Goal: Information Seeking & Learning: Learn about a topic

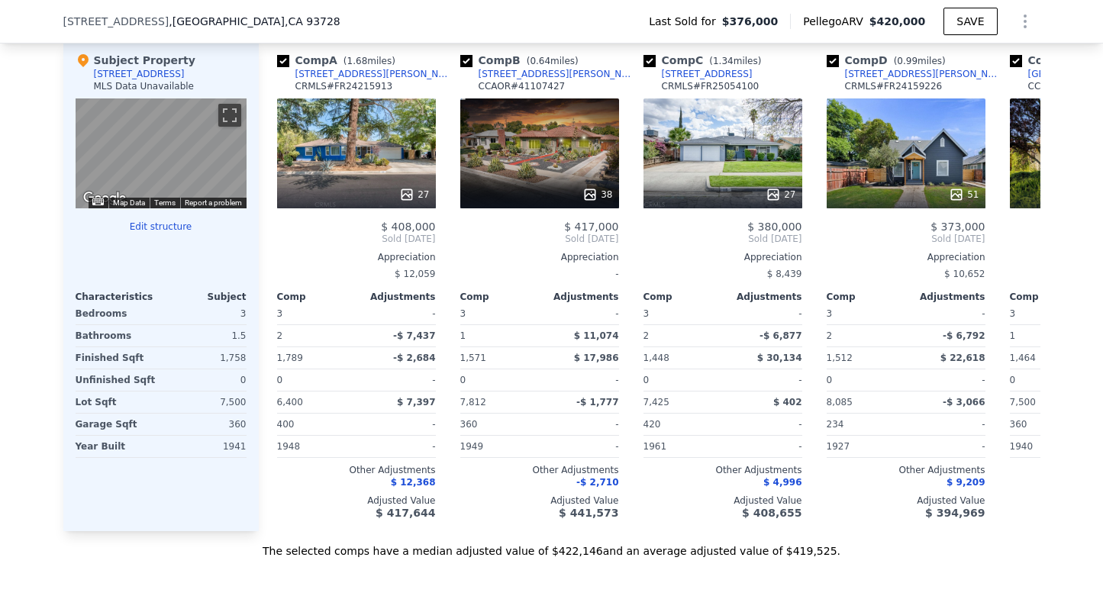
scroll to position [1501, 0]
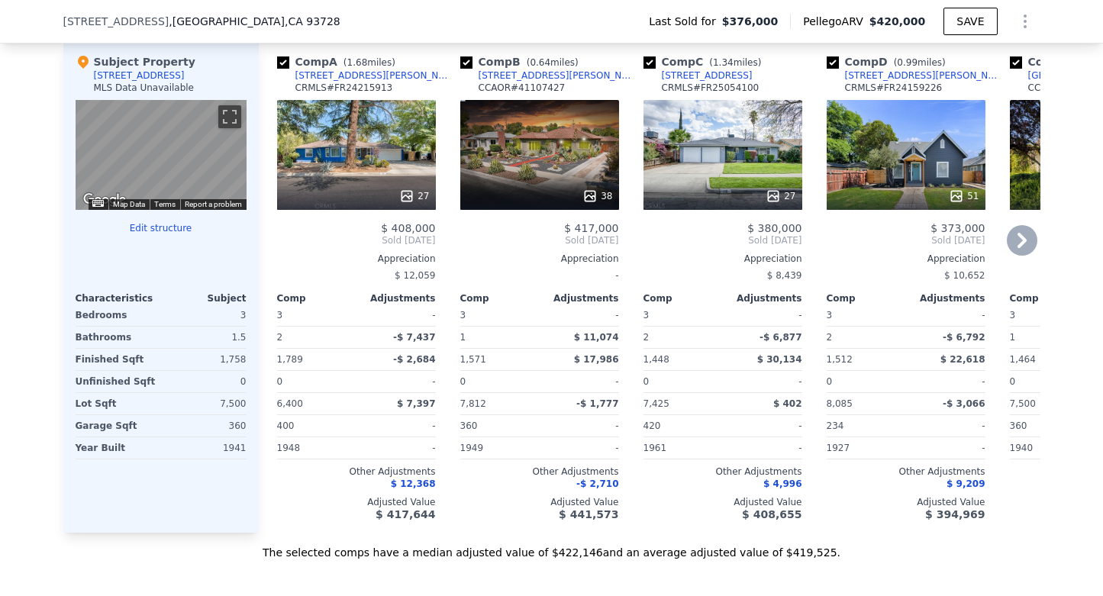
click at [411, 199] on icon at bounding box center [406, 196] width 15 height 15
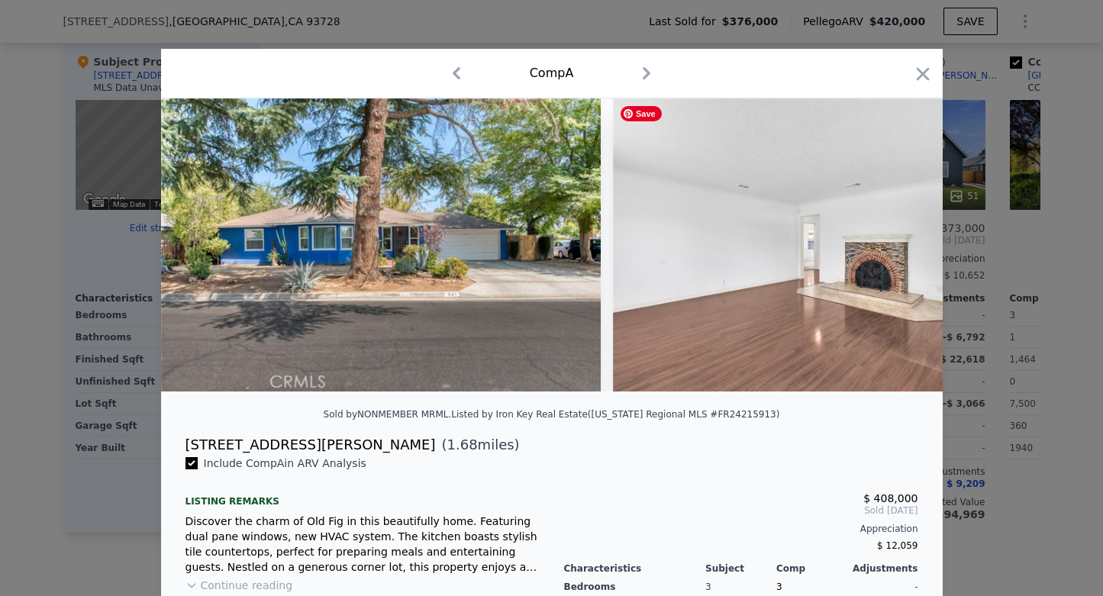
click at [920, 235] on img at bounding box center [833, 244] width 440 height 293
click at [644, 75] on icon "button" at bounding box center [647, 73] width 24 height 24
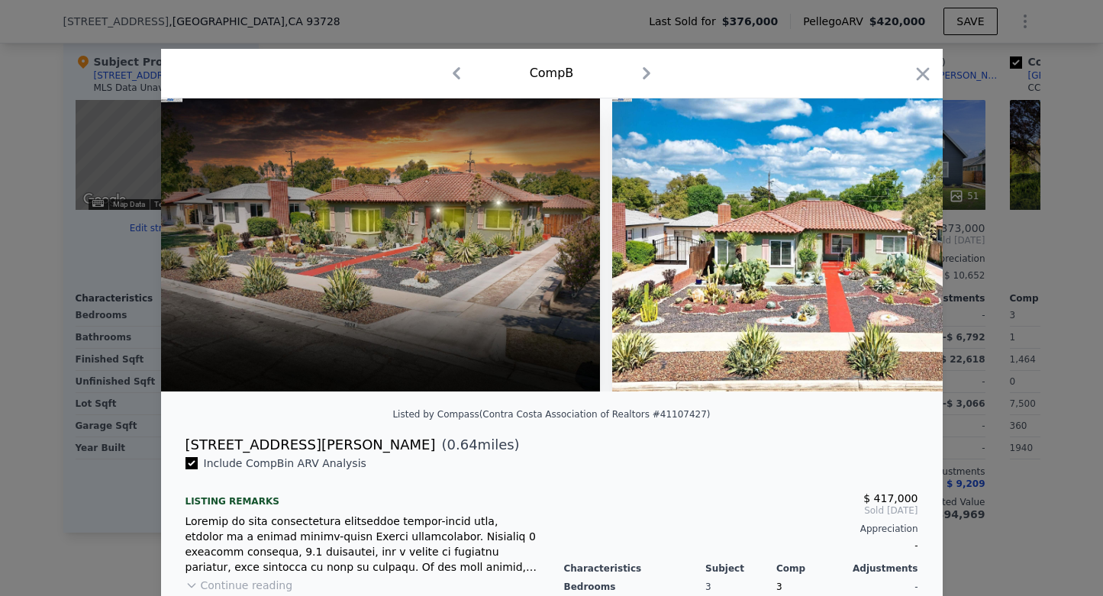
click at [644, 75] on icon "button" at bounding box center [647, 73] width 24 height 24
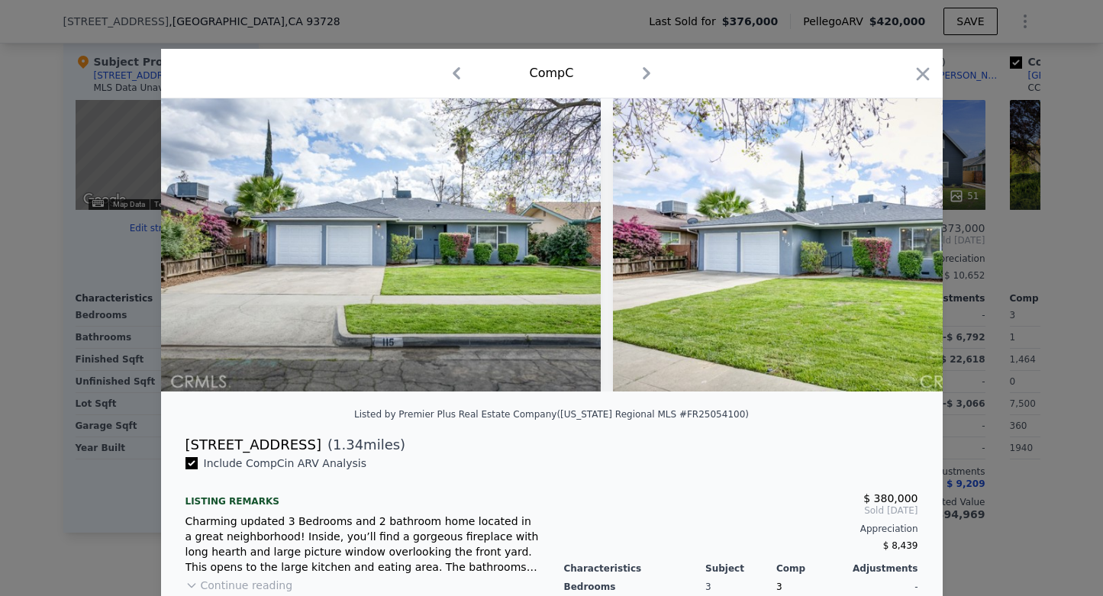
click at [644, 75] on icon "button" at bounding box center [647, 73] width 24 height 24
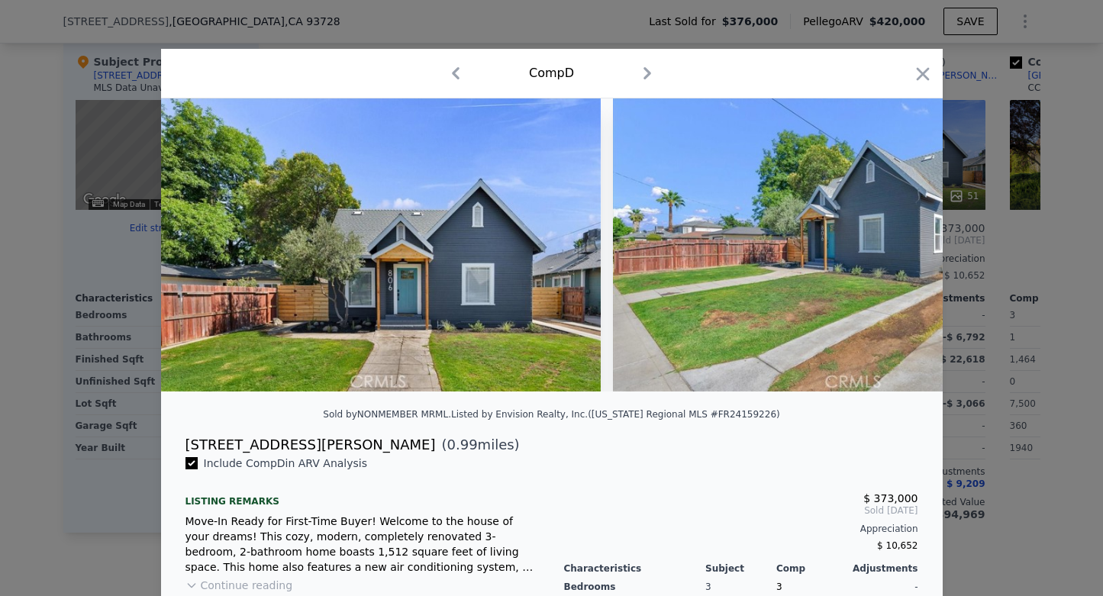
click at [644, 75] on icon "button" at bounding box center [647, 73] width 24 height 24
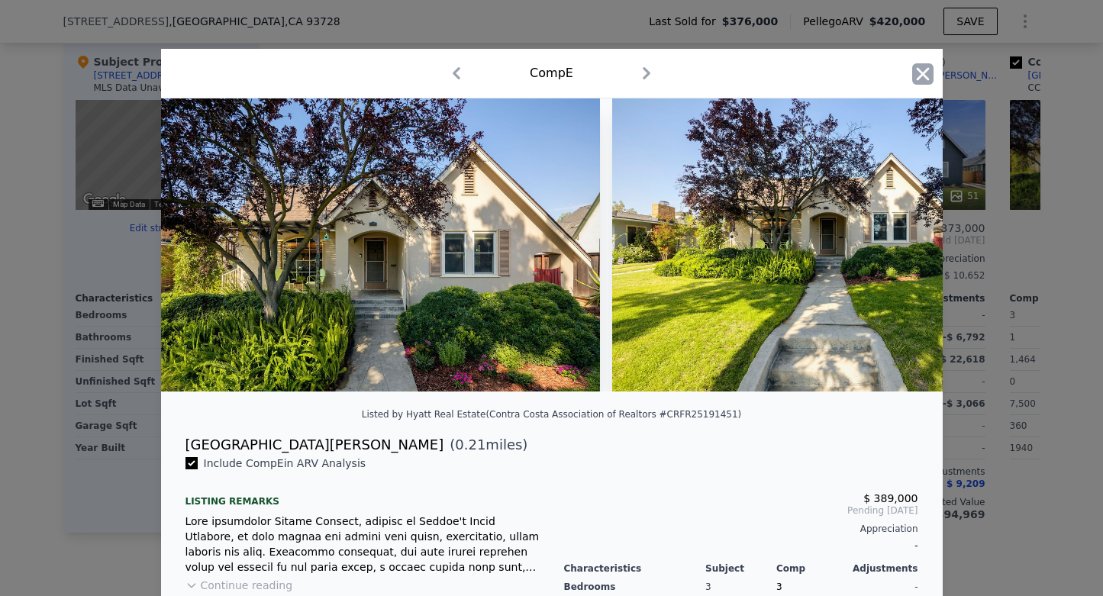
click at [925, 67] on icon "button" at bounding box center [922, 73] width 21 height 21
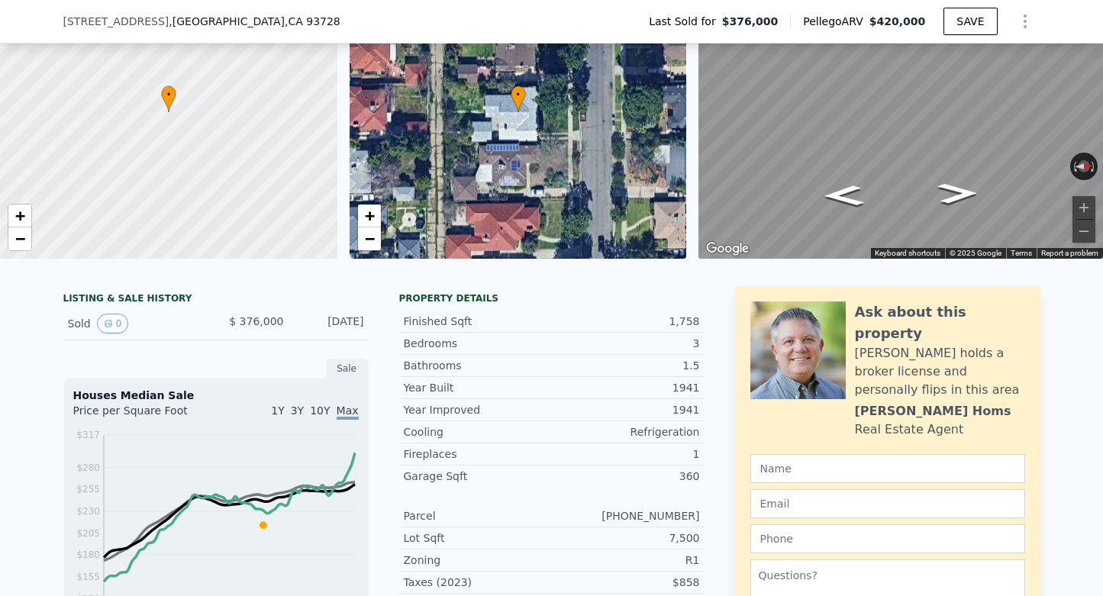
scroll to position [118, 0]
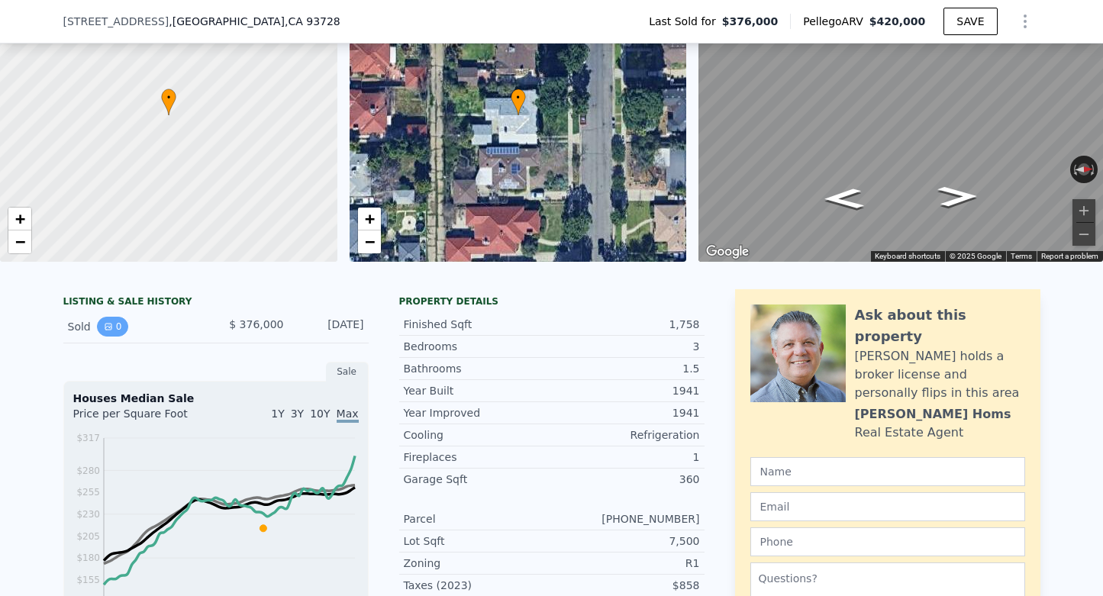
click at [115, 324] on button "0" at bounding box center [113, 327] width 32 height 20
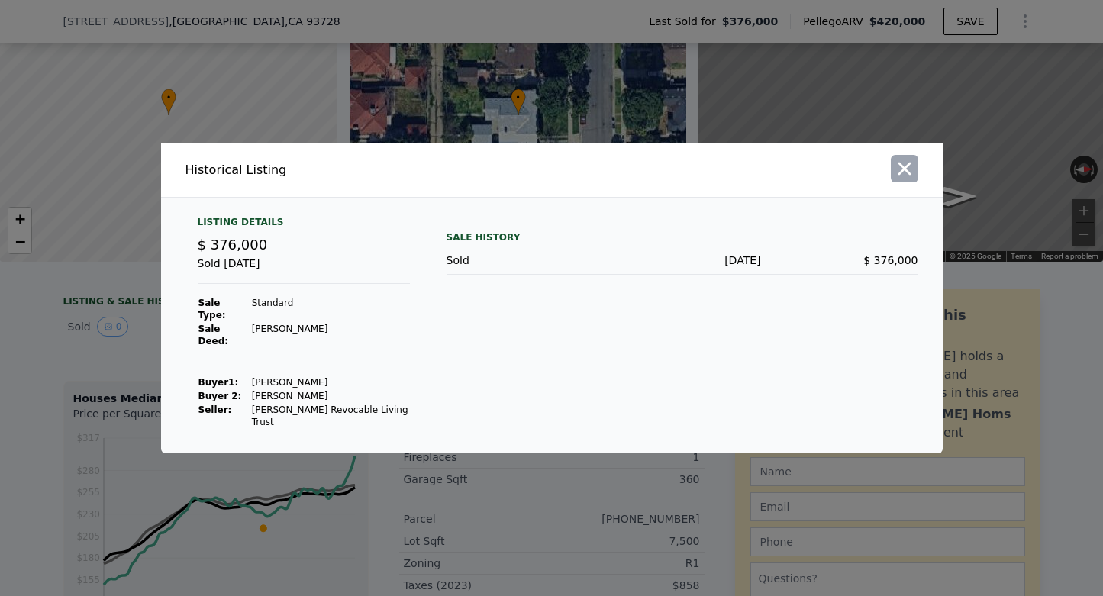
click at [909, 166] on icon "button" at bounding box center [904, 168] width 21 height 21
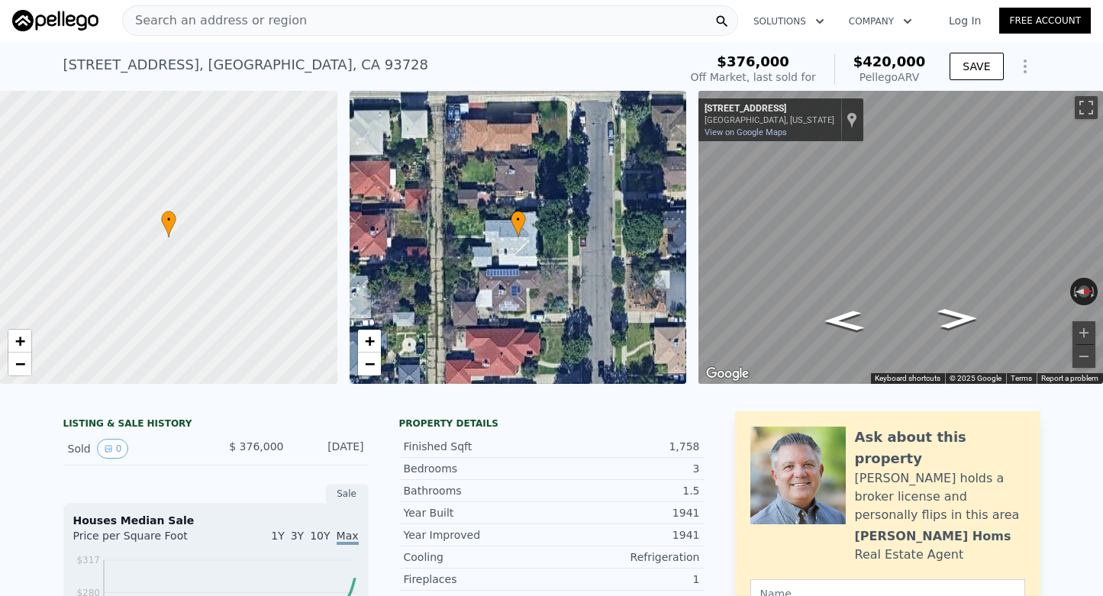
scroll to position [0, 0]
click at [786, 64] on span "$376,000" at bounding box center [753, 62] width 73 height 16
click at [816, 72] on div "Off Market, last sold for" at bounding box center [753, 77] width 125 height 15
click at [1027, 67] on icon "Show Options" at bounding box center [1025, 67] width 18 height 18
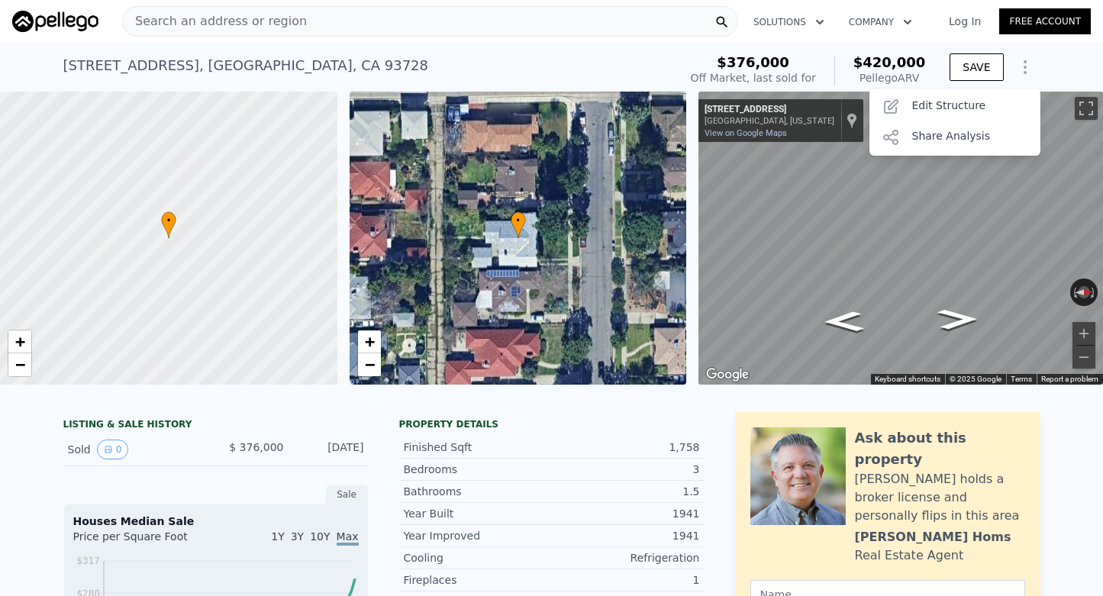
click at [316, 15] on div "Search an address or region" at bounding box center [430, 21] width 616 height 31
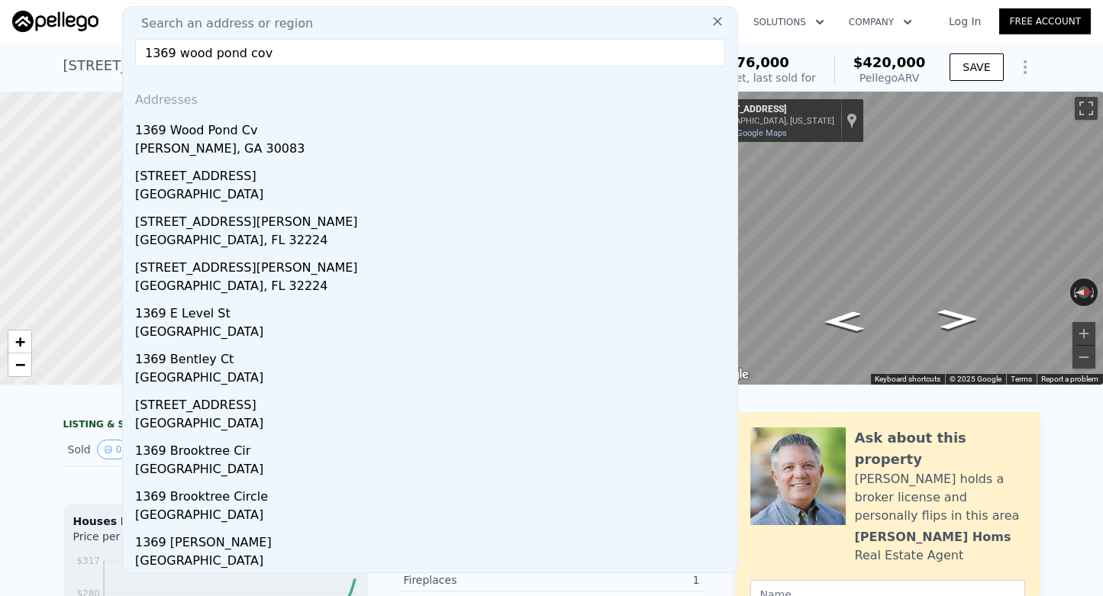
type input "1369 [GEOGRAPHIC_DATA]"
